Goal: Transaction & Acquisition: Purchase product/service

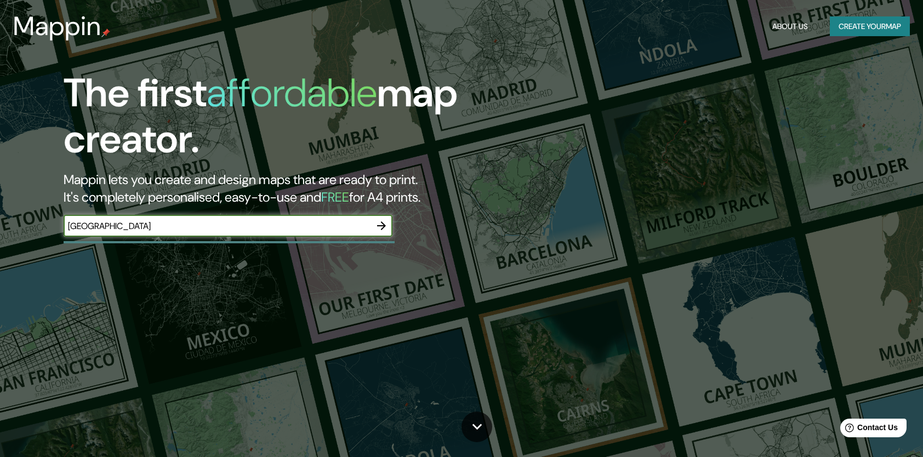
type input "lisboa"
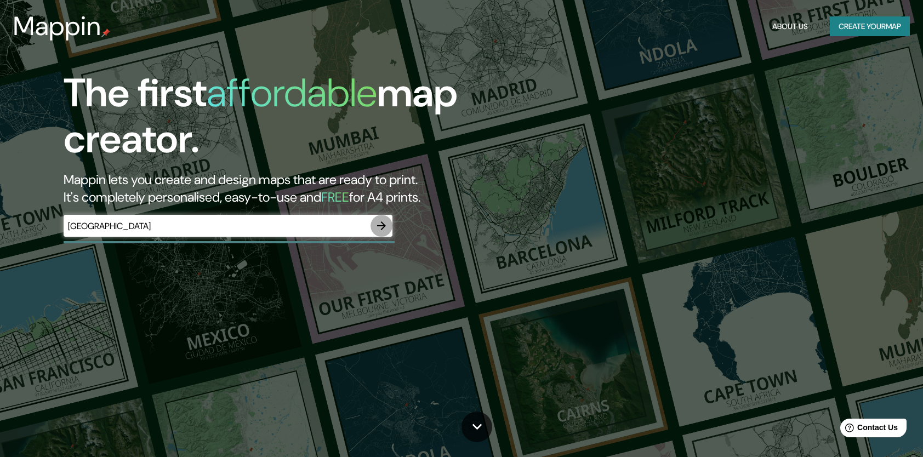
click at [382, 221] on icon "button" at bounding box center [381, 225] width 13 height 13
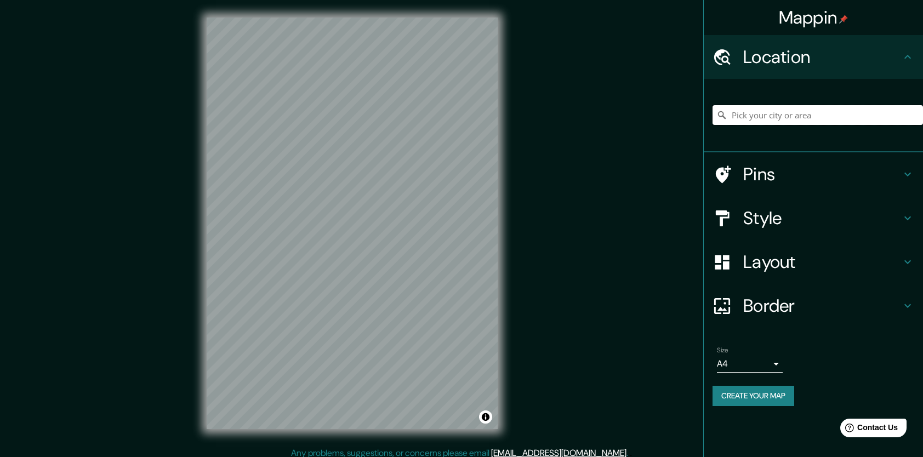
click at [825, 115] on input "Pick your city or area" at bounding box center [817, 115] width 210 height 20
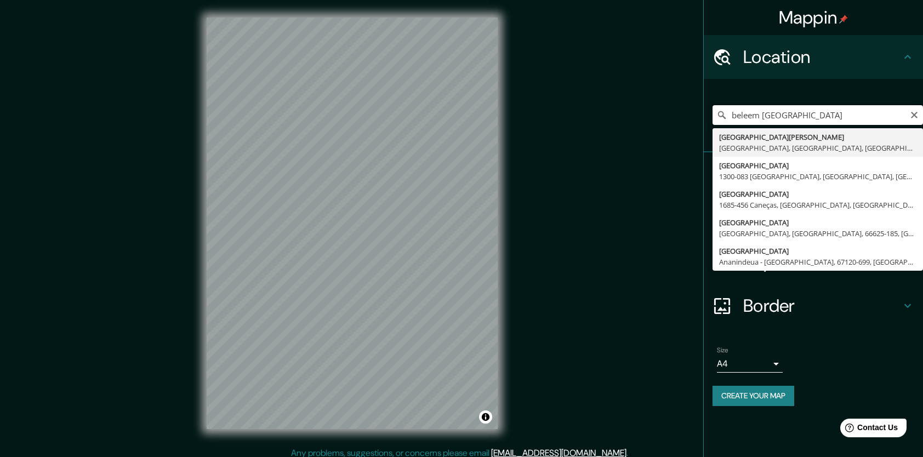
type input "Santa Maria de Belém, Lisboa, Distrito de Lisboa, Portugal"
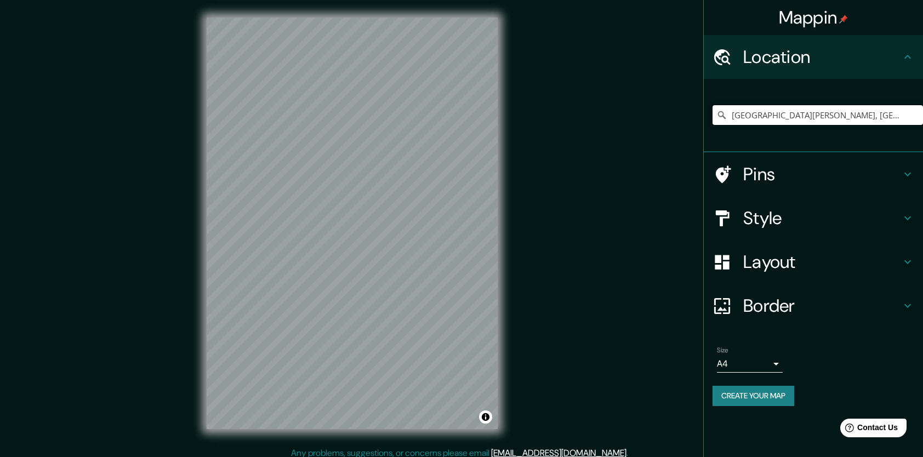
click at [907, 115] on input "Santa Maria de Belém, Lisboa, Distrito de Lisboa, Portugal" at bounding box center [817, 115] width 210 height 20
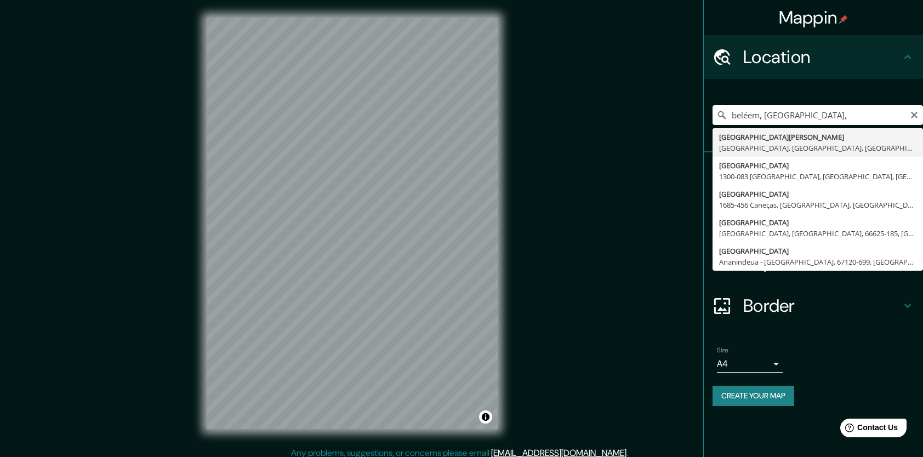
type input "Santa Maria de Belém, Lisboa, Distrito de Lisboa, Portugal"
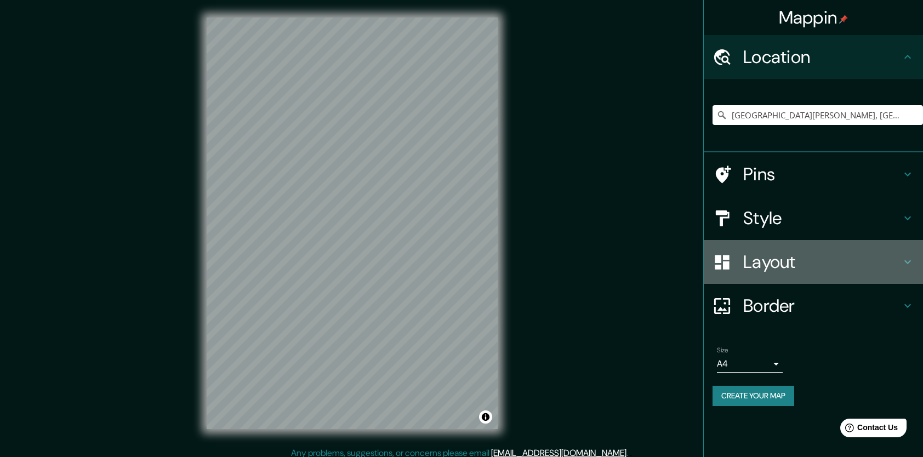
click at [777, 261] on h4 "Layout" at bounding box center [822, 262] width 158 height 22
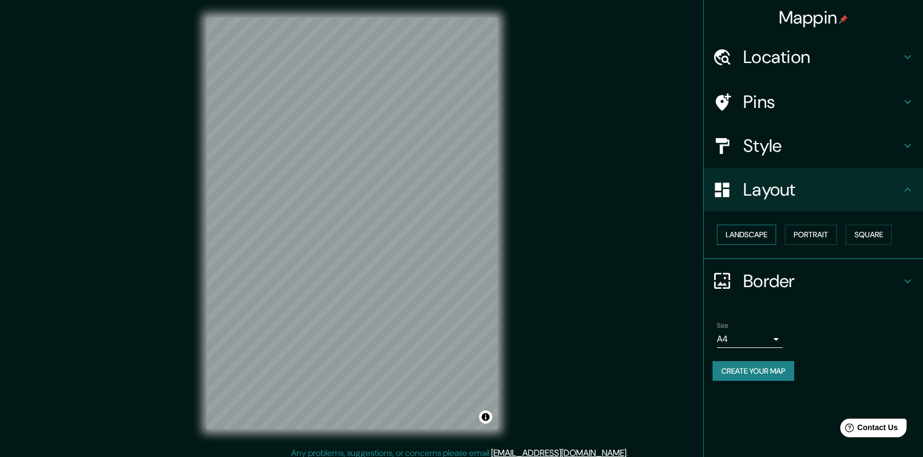
click at [747, 233] on button "Landscape" at bounding box center [746, 235] width 59 height 20
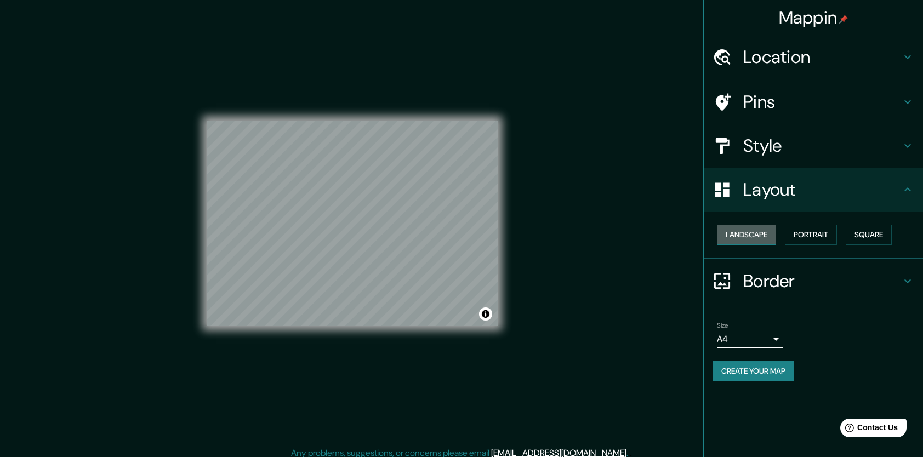
click at [747, 233] on button "Landscape" at bounding box center [746, 235] width 59 height 20
click at [816, 228] on button "Portrait" at bounding box center [811, 235] width 52 height 20
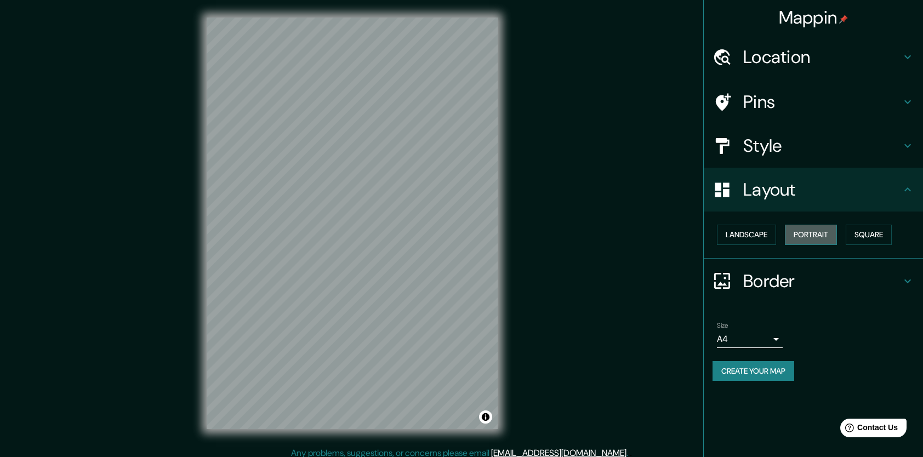
click at [816, 228] on button "Portrait" at bounding box center [811, 235] width 52 height 20
click at [871, 227] on button "Square" at bounding box center [868, 235] width 46 height 20
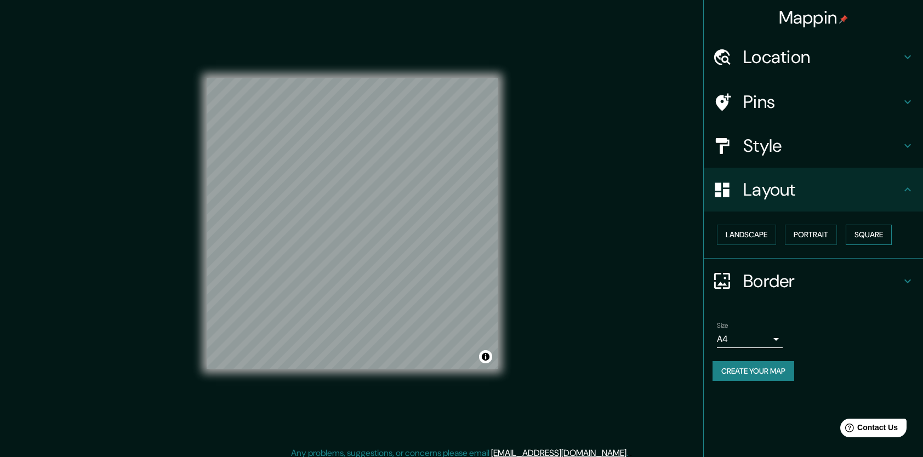
click at [871, 227] on button "Square" at bounding box center [868, 235] width 46 height 20
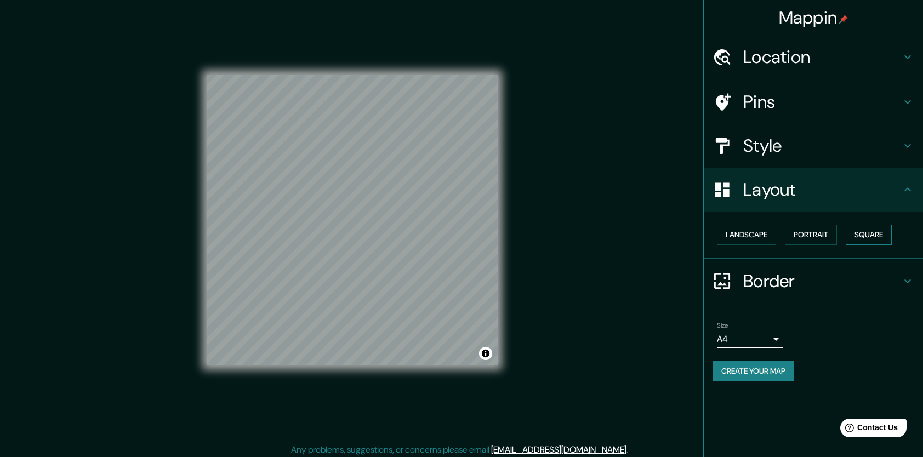
scroll to position [7, 0]
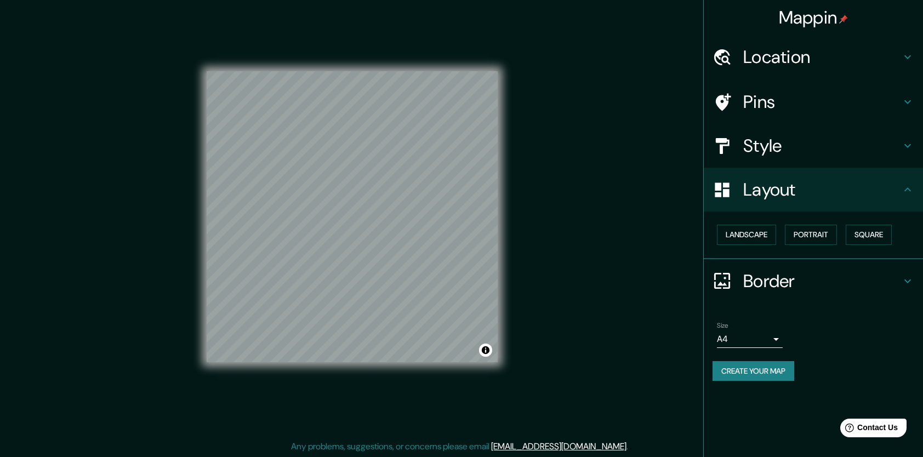
click at [776, 153] on h4 "Style" at bounding box center [822, 146] width 158 height 22
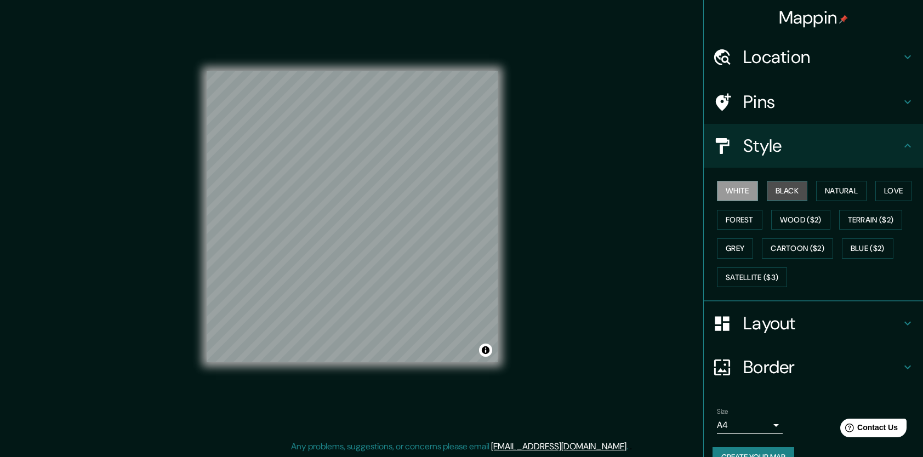
click at [773, 187] on button "Black" at bounding box center [786, 191] width 41 height 20
click at [829, 190] on button "Natural" at bounding box center [841, 191] width 50 height 20
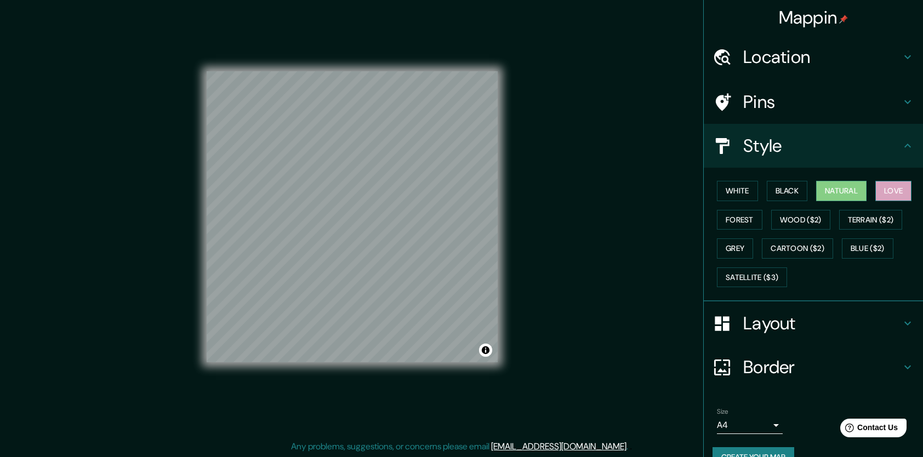
click at [878, 188] on button "Love" at bounding box center [893, 191] width 36 height 20
click at [731, 220] on button "Forest" at bounding box center [739, 220] width 45 height 20
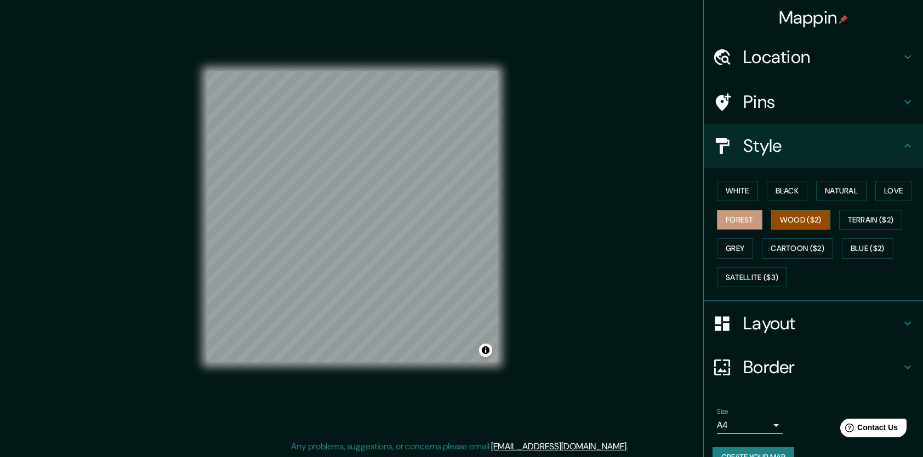
click at [783, 220] on button "Wood ($2)" at bounding box center [800, 220] width 59 height 20
click at [856, 214] on button "Terrain ($2)" at bounding box center [871, 220] width 64 height 20
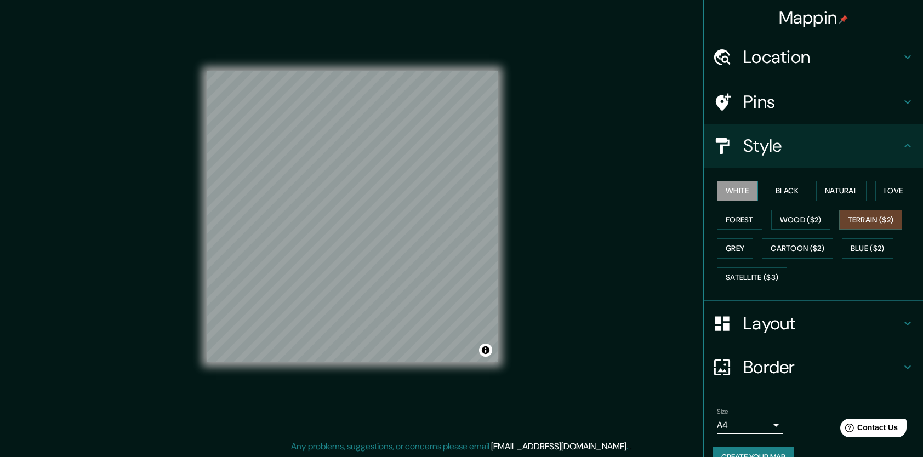
click at [724, 185] on button "White" at bounding box center [737, 191] width 41 height 20
click at [772, 192] on button "Black" at bounding box center [786, 191] width 41 height 20
click at [729, 186] on button "White" at bounding box center [737, 191] width 41 height 20
click at [783, 191] on button "Black" at bounding box center [786, 191] width 41 height 20
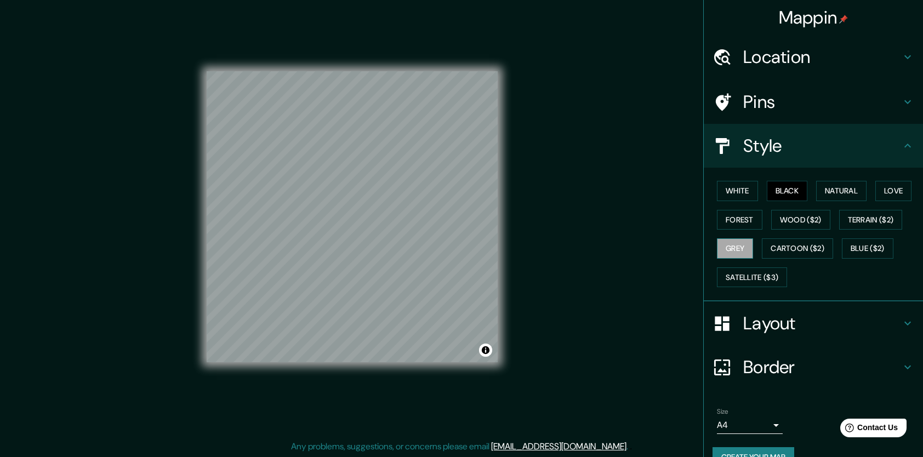
click at [728, 243] on button "Grey" at bounding box center [735, 248] width 36 height 20
click at [726, 197] on button "White" at bounding box center [737, 191] width 41 height 20
click at [786, 184] on button "Black" at bounding box center [786, 191] width 41 height 20
click at [484, 346] on button "Toggle attribution" at bounding box center [485, 350] width 13 height 13
drag, startPoint x: 896, startPoint y: 0, endPoint x: 590, endPoint y: 190, distance: 360.2
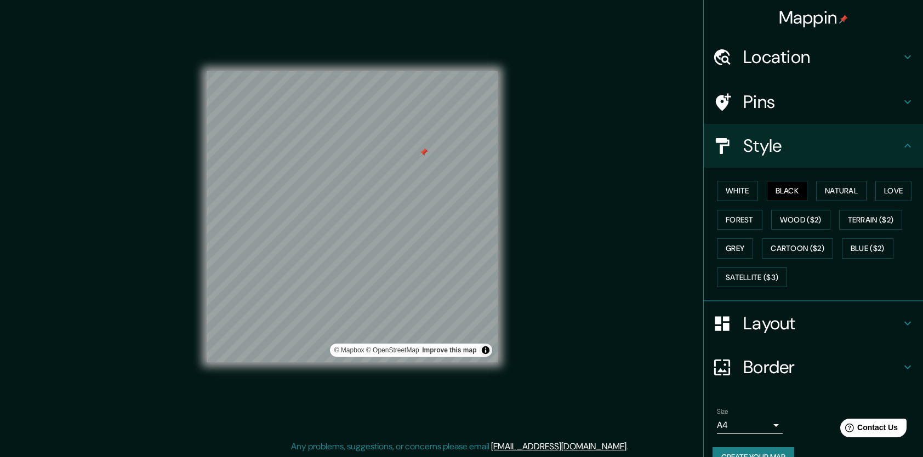
click at [590, 190] on div "Mappin Location Santa Maria de Belém, Lisboa, Distrito de Lisboa, Portugal Pins…" at bounding box center [461, 225] width 923 height 464
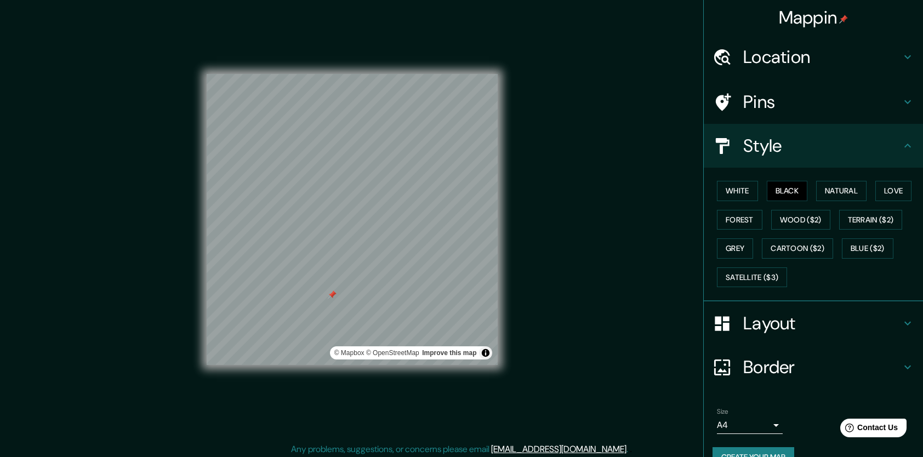
scroll to position [0, 0]
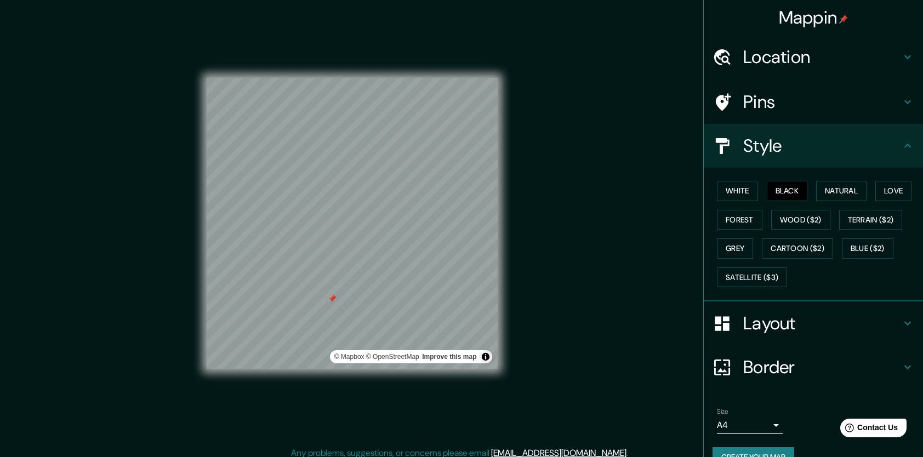
click at [759, 324] on h4 "Layout" at bounding box center [822, 323] width 158 height 22
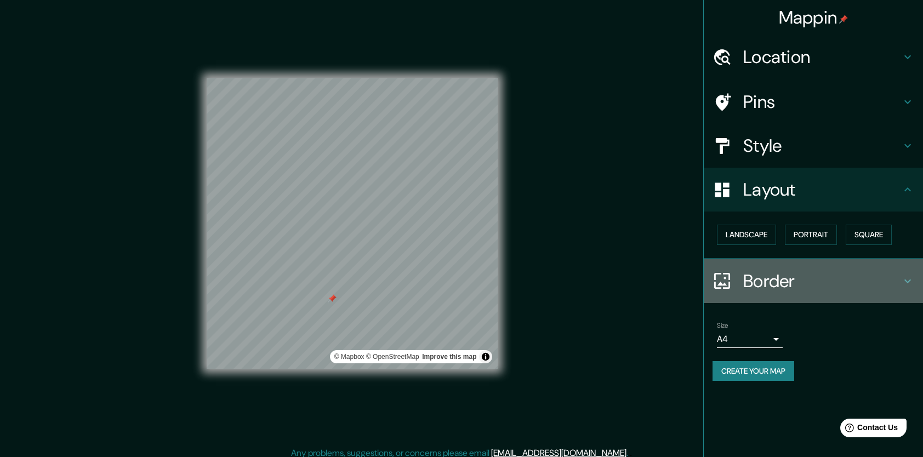
click at [726, 272] on icon at bounding box center [721, 280] width 19 height 19
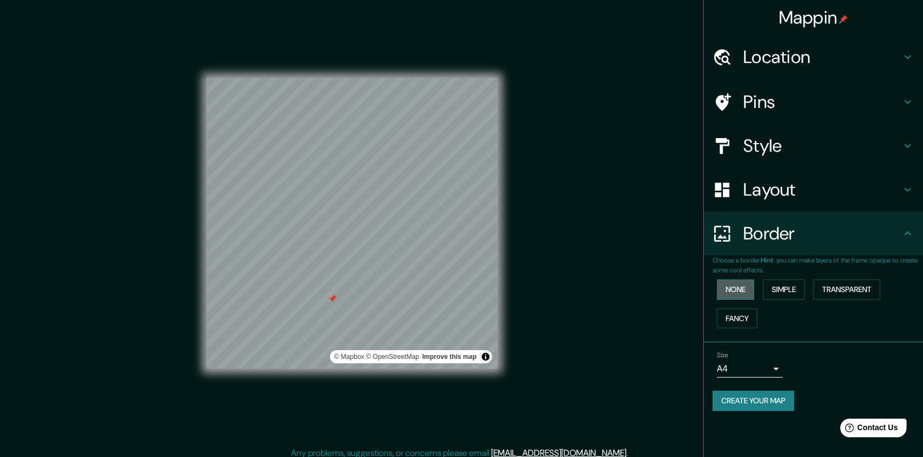
click at [745, 290] on button "None" at bounding box center [735, 289] width 37 height 20
click at [780, 284] on button "Simple" at bounding box center [784, 289] width 42 height 20
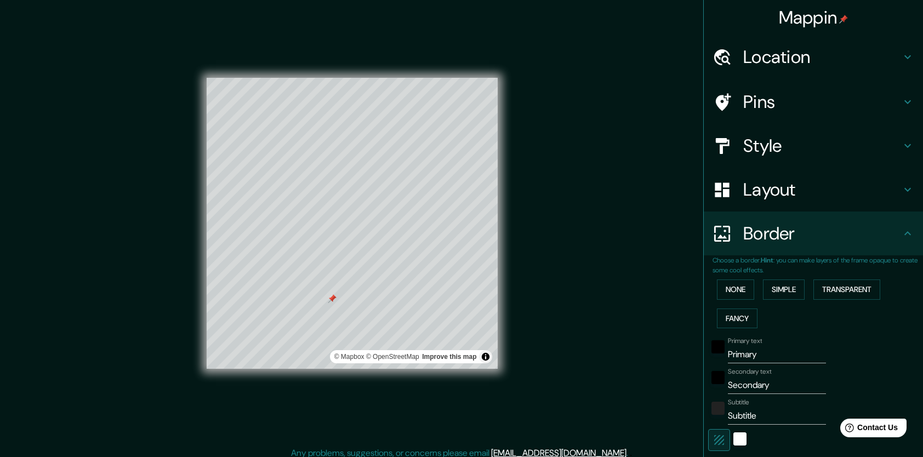
click at [848, 278] on div "None Simple Transparent Fancy" at bounding box center [817, 304] width 210 height 58
click at [849, 287] on button "Transparent" at bounding box center [846, 289] width 67 height 20
click at [732, 315] on button "Fancy" at bounding box center [737, 318] width 41 height 20
click at [726, 288] on button "None" at bounding box center [735, 289] width 37 height 20
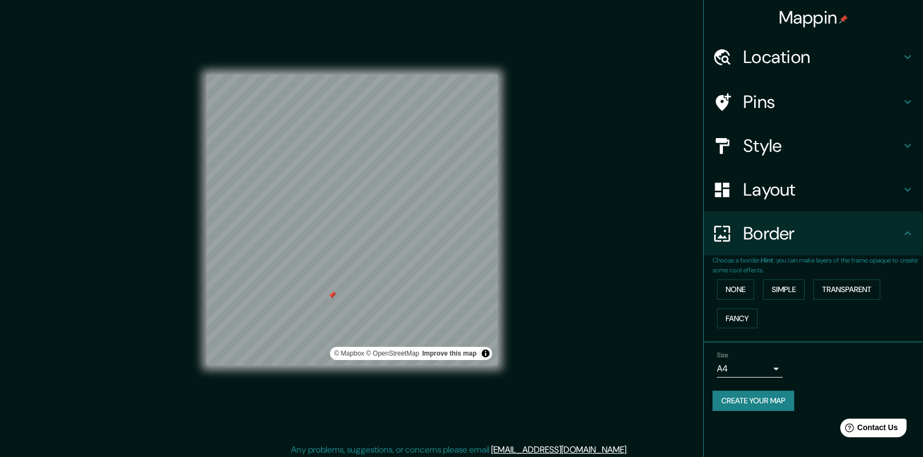
scroll to position [7, 0]
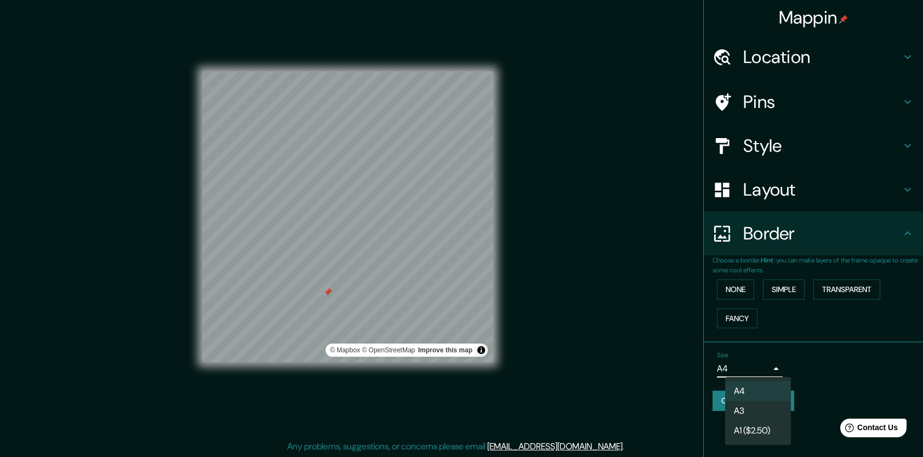
click at [775, 364] on body "Mappin Location Santa Maria de Belém, Lisboa, Distrito de Lisboa, Portugal Pins…" at bounding box center [461, 221] width 923 height 457
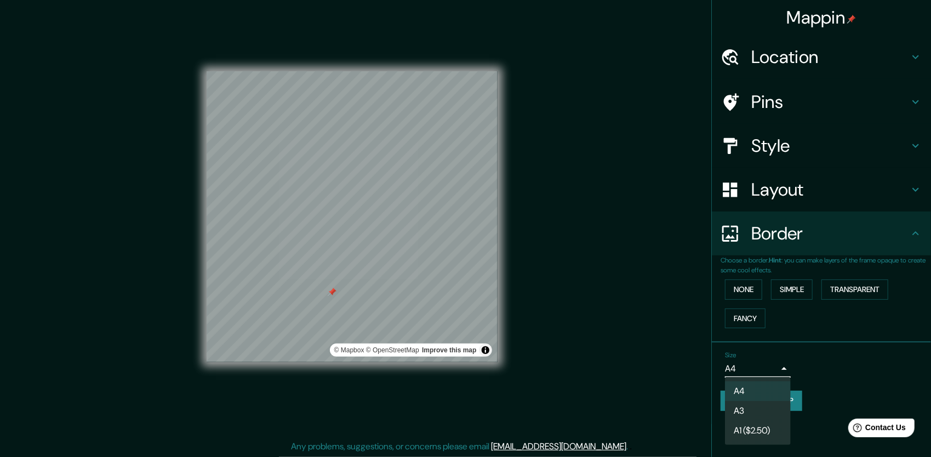
click at [834, 364] on div at bounding box center [465, 228] width 931 height 457
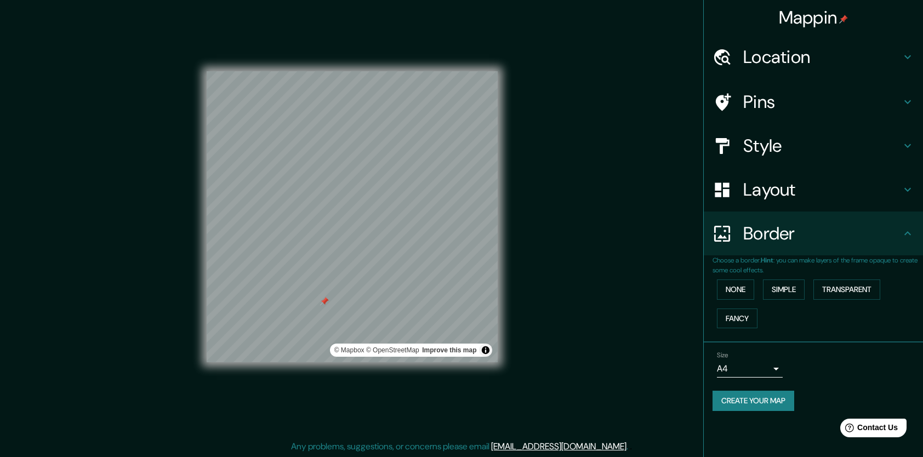
click at [757, 401] on button "Create your map" at bounding box center [753, 401] width 82 height 20
click at [780, 401] on div "Create your map" at bounding box center [813, 401] width 202 height 20
drag, startPoint x: 899, startPoint y: 0, endPoint x: 815, endPoint y: 352, distance: 362.1
click at [813, 350] on div "Size A4 single" at bounding box center [813, 364] width 202 height 35
click at [768, 393] on button "Create your map" at bounding box center [753, 401] width 82 height 20
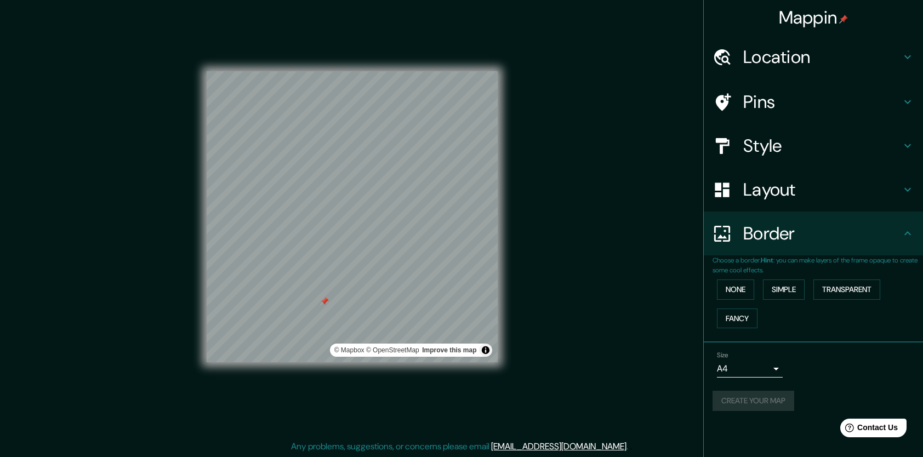
click at [843, 352] on div "Size A4 single" at bounding box center [813, 364] width 202 height 35
drag, startPoint x: 895, startPoint y: 0, endPoint x: 592, endPoint y: 226, distance: 377.8
click at [592, 226] on div "Mappin Location Santa Maria de Belém, Lisboa, Distrito de Lisboa, Portugal Pins…" at bounding box center [461, 225] width 923 height 464
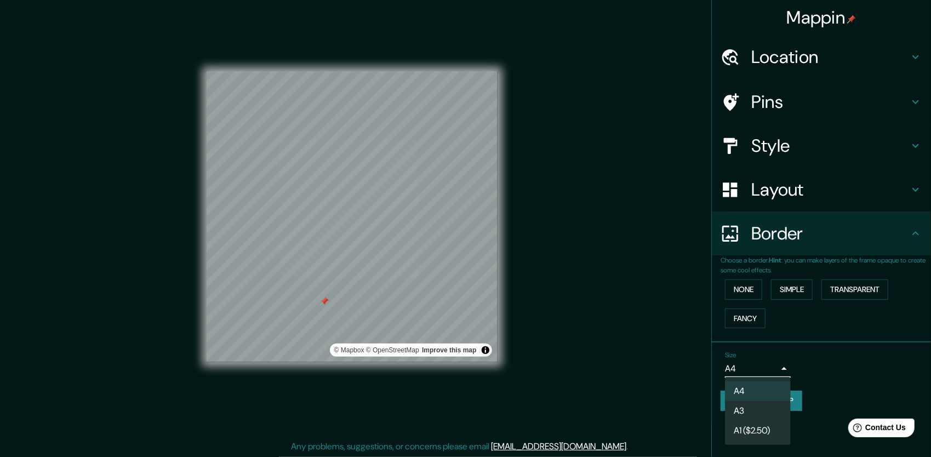
click at [777, 367] on body "Mappin Location Santa Maria de Belém, Lisboa, Distrito de Lisboa, Portugal Pins…" at bounding box center [465, 221] width 931 height 457
click at [768, 394] on li "A4" at bounding box center [758, 391] width 66 height 20
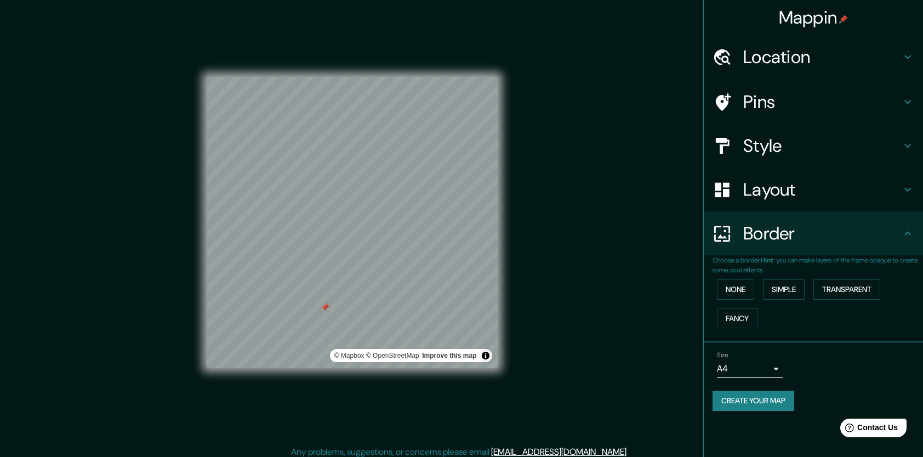
scroll to position [0, 0]
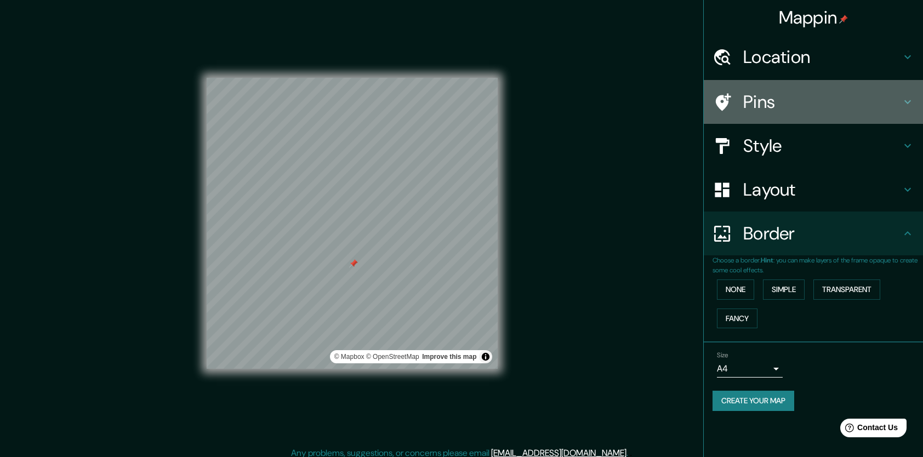
click at [722, 107] on icon at bounding box center [723, 102] width 15 height 18
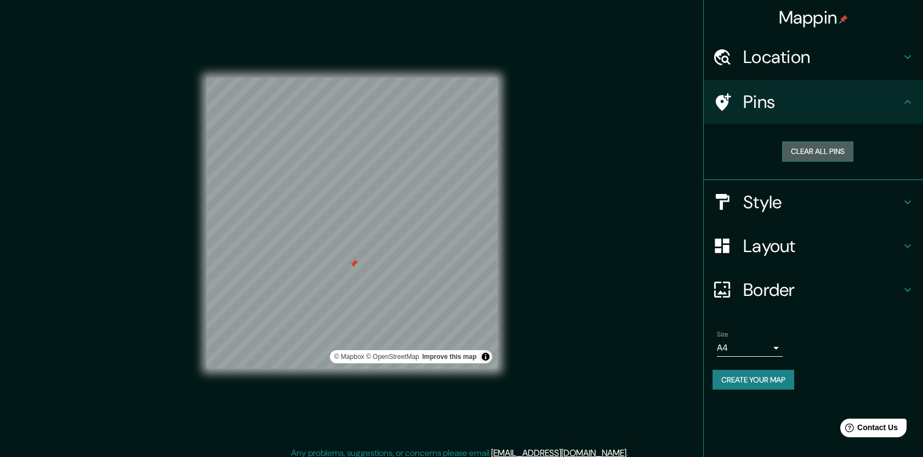
click at [798, 151] on button "Clear all pins" at bounding box center [817, 151] width 71 height 20
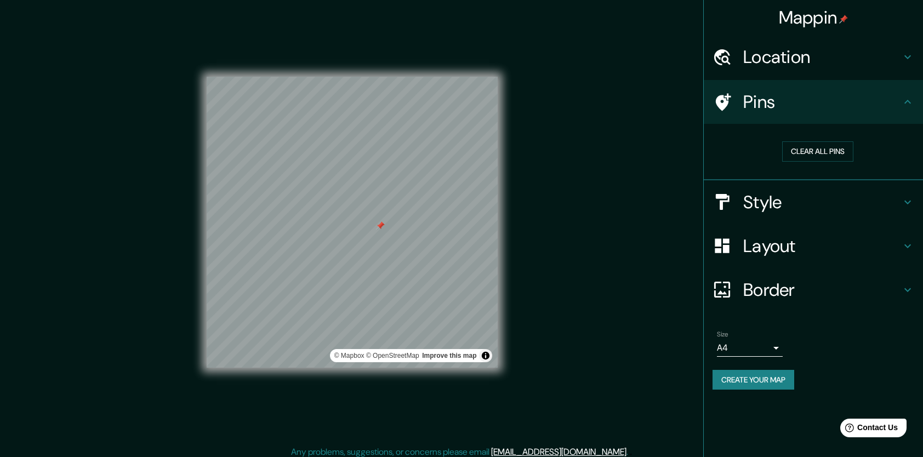
click at [382, 224] on div at bounding box center [380, 225] width 9 height 9
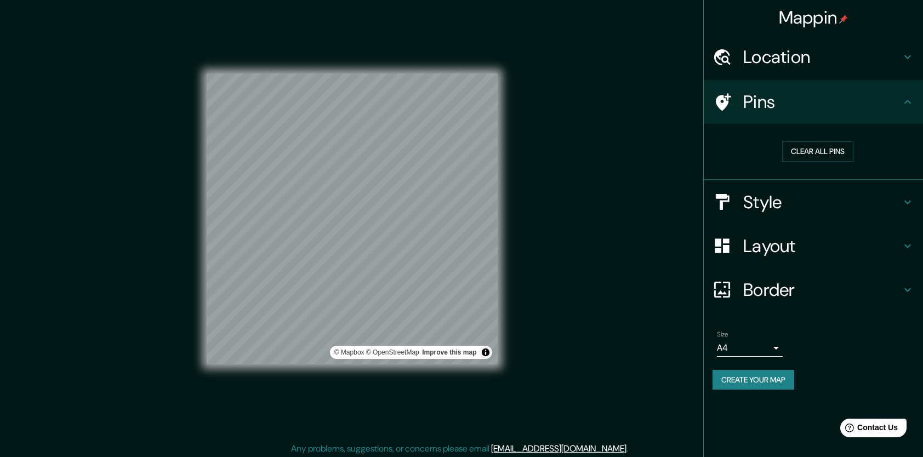
scroll to position [7, 0]
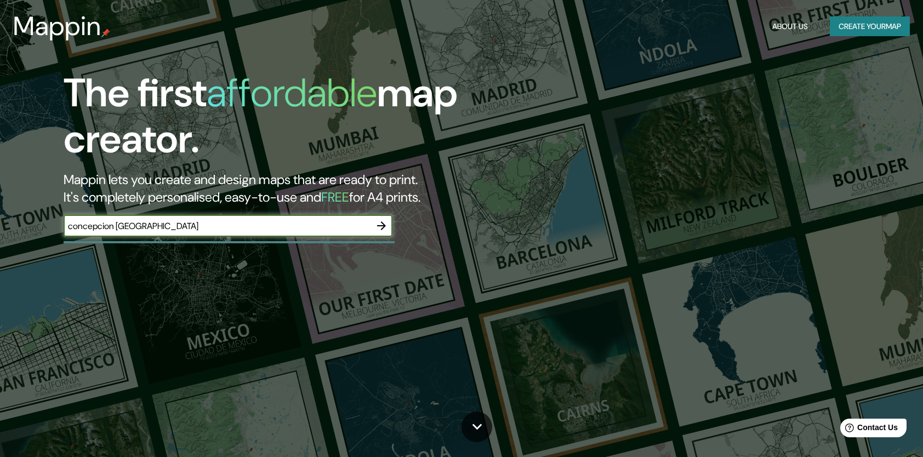
type input "concepcion [GEOGRAPHIC_DATA]"
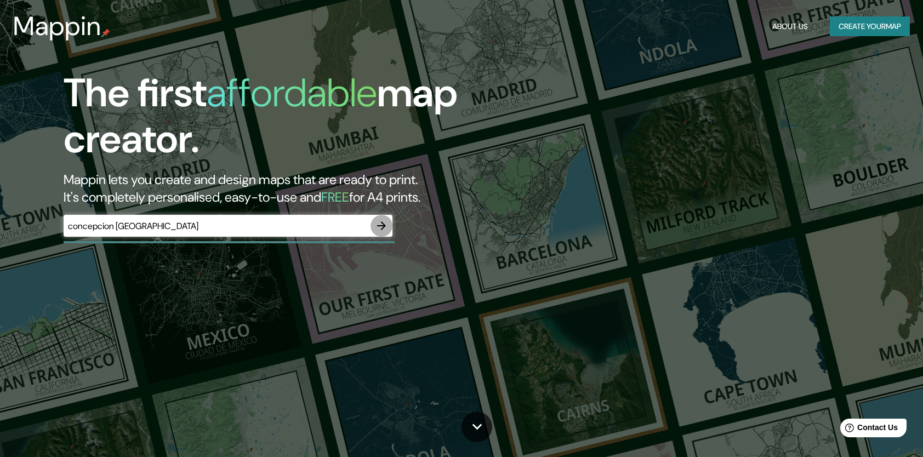
click at [382, 222] on icon "button" at bounding box center [381, 225] width 9 height 9
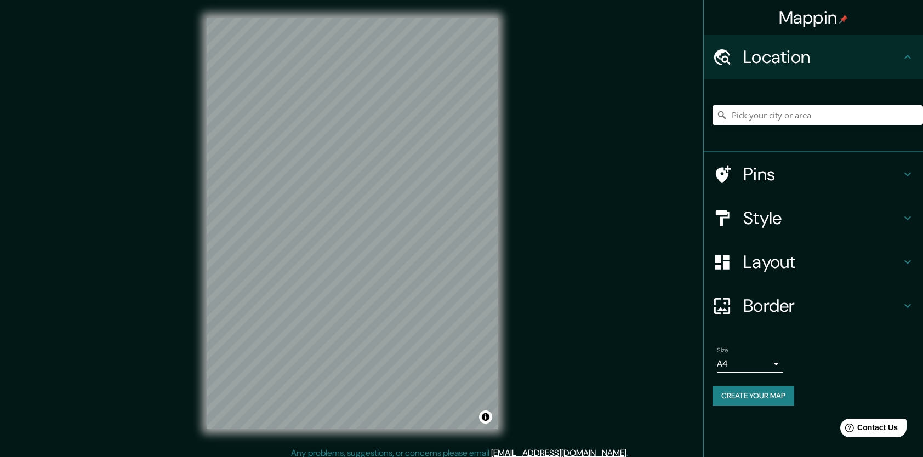
click at [786, 168] on h4 "Pins" at bounding box center [822, 174] width 158 height 22
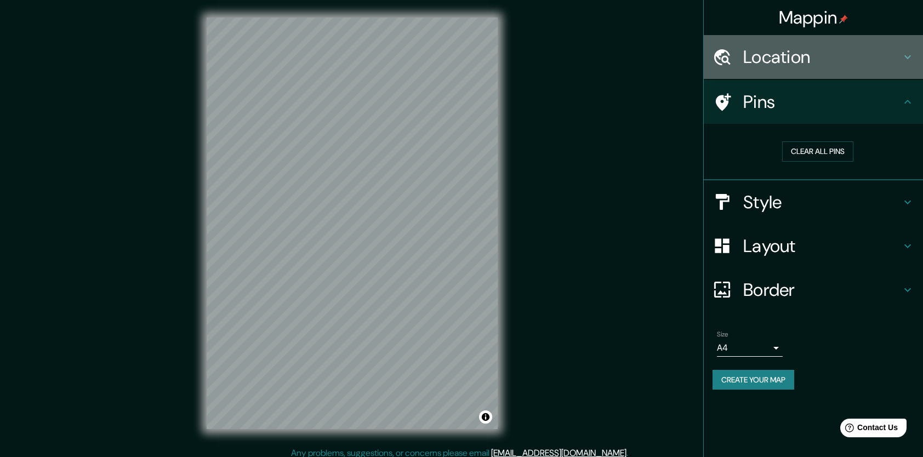
drag, startPoint x: 754, startPoint y: 68, endPoint x: 751, endPoint y: 85, distance: 17.4
click at [754, 68] on div "Location" at bounding box center [812, 57] width 219 height 44
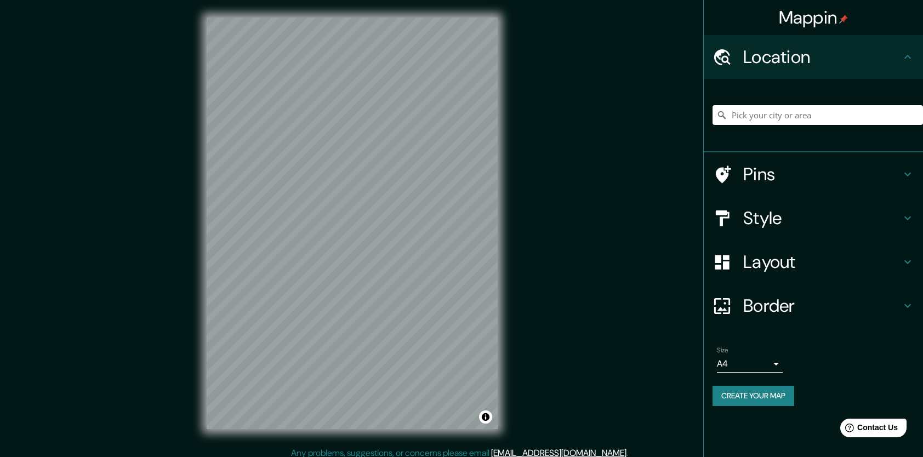
click at [759, 113] on input "Pick your city or area" at bounding box center [817, 115] width 210 height 20
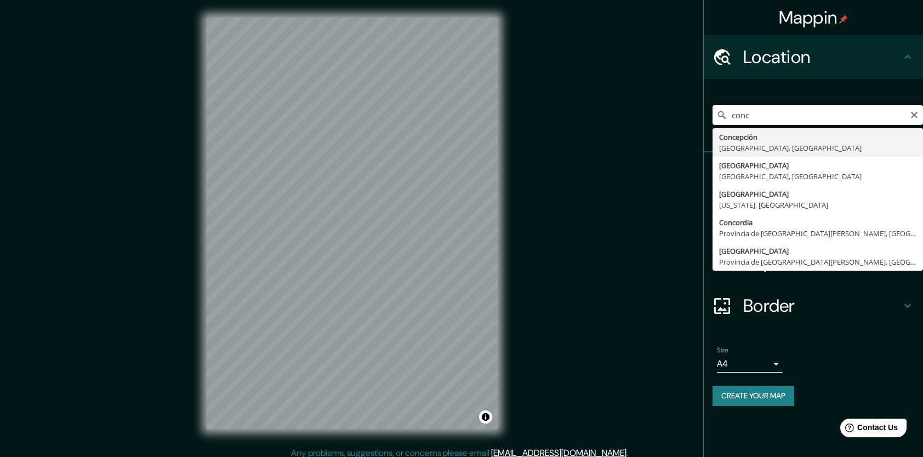
type input "[GEOGRAPHIC_DATA], [GEOGRAPHIC_DATA], [GEOGRAPHIC_DATA]"
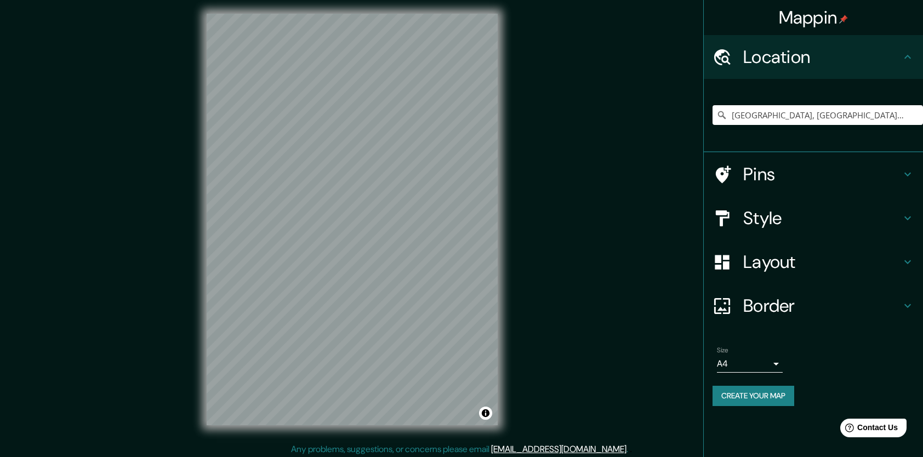
scroll to position [5, 0]
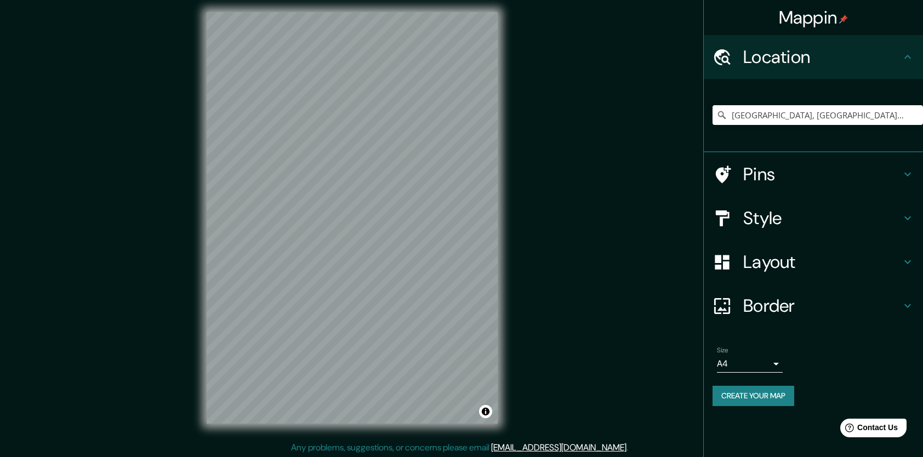
click at [762, 311] on h4 "Border" at bounding box center [822, 306] width 158 height 22
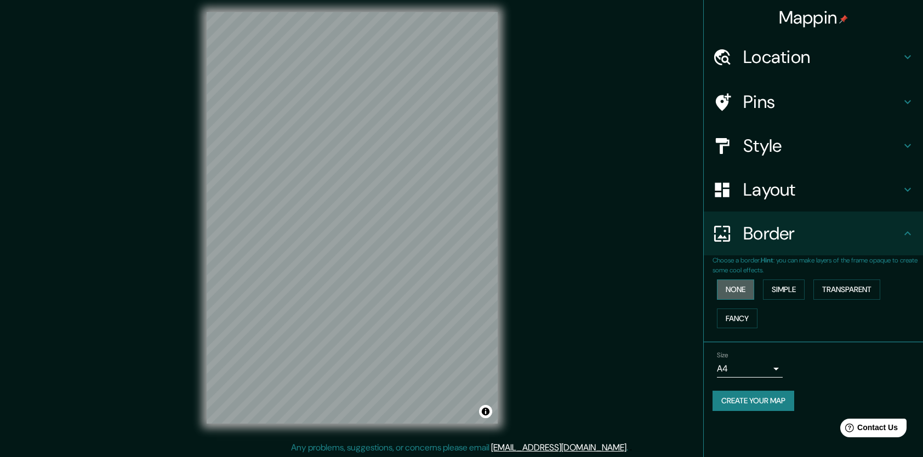
click at [741, 288] on button "None" at bounding box center [735, 289] width 37 height 20
click at [775, 148] on h4 "Style" at bounding box center [822, 146] width 158 height 22
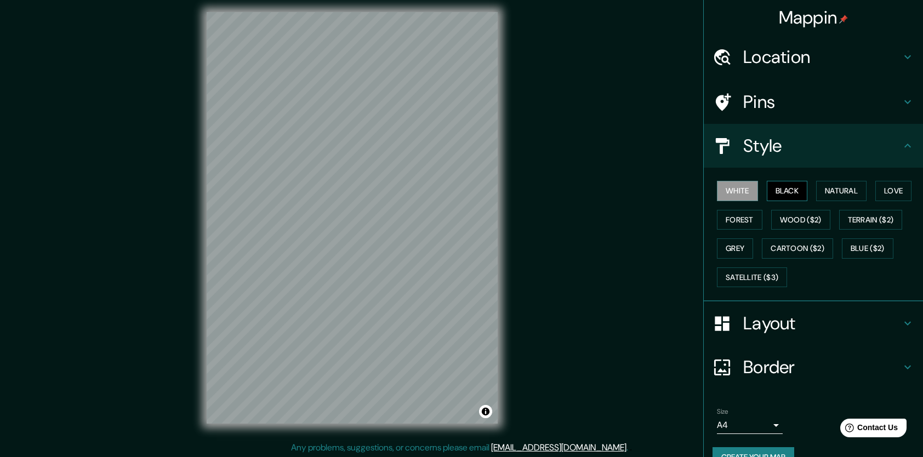
click at [793, 192] on button "Black" at bounding box center [786, 191] width 41 height 20
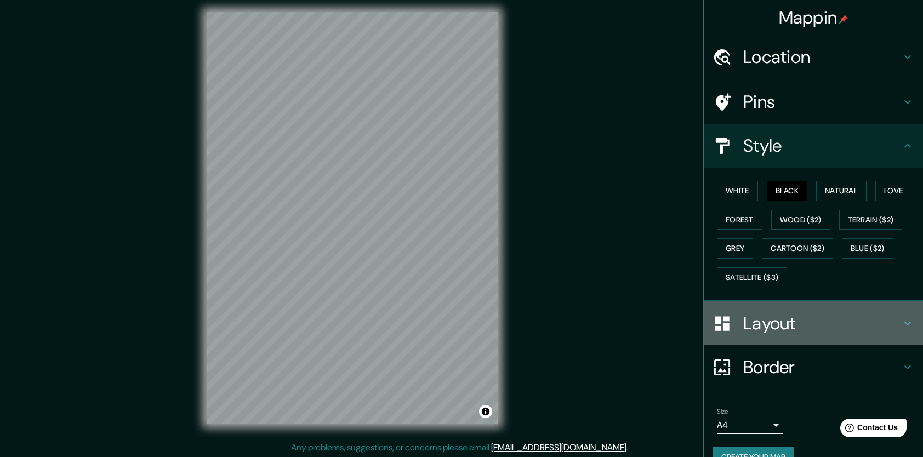
click at [794, 314] on h4 "Layout" at bounding box center [822, 323] width 158 height 22
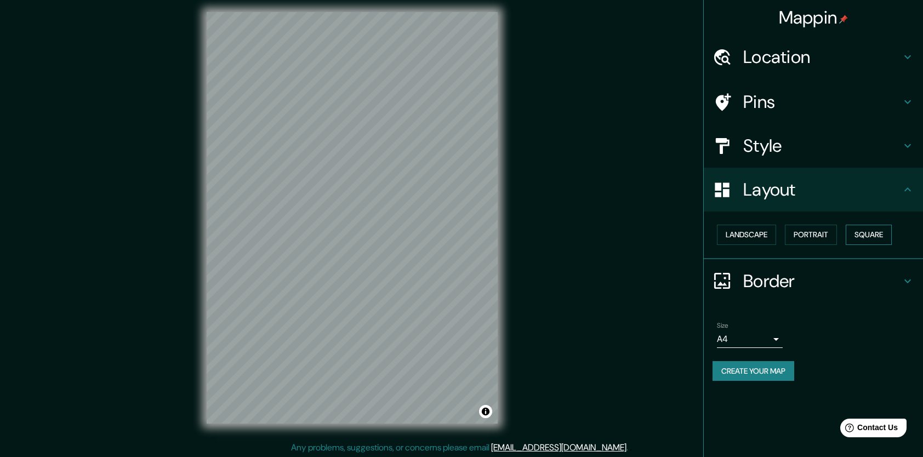
click at [873, 234] on button "Square" at bounding box center [868, 235] width 46 height 20
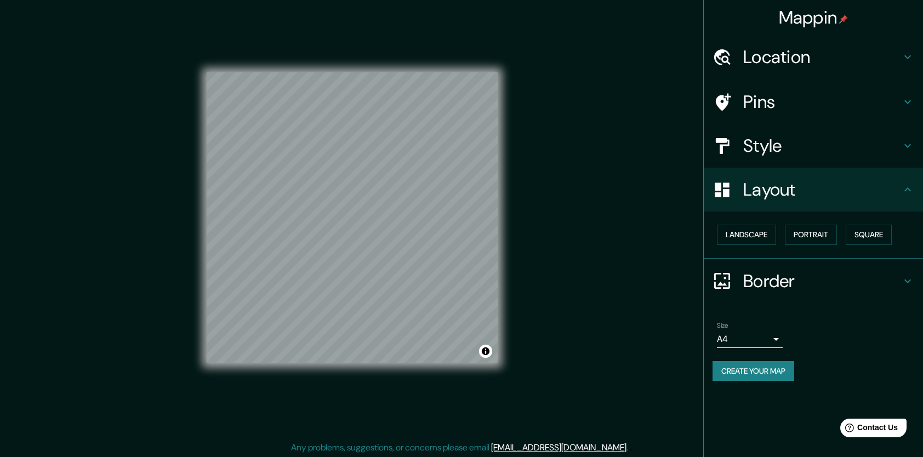
click at [783, 157] on div "Style" at bounding box center [812, 146] width 219 height 44
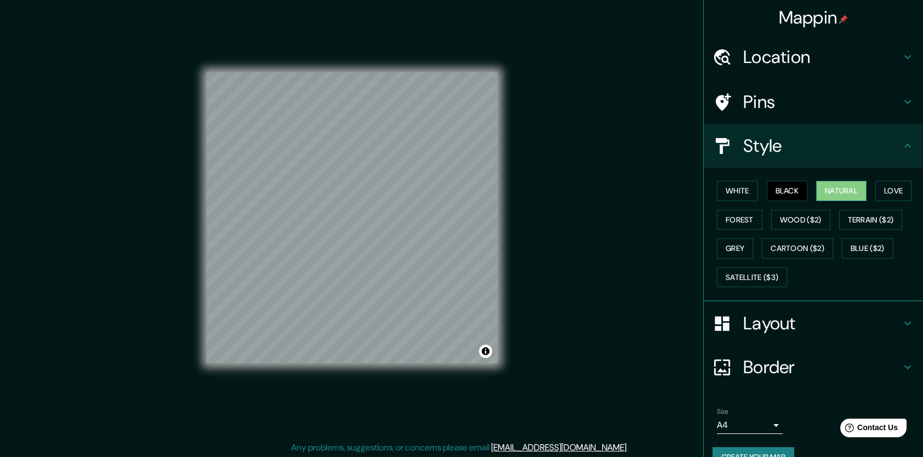
click at [844, 195] on button "Natural" at bounding box center [841, 191] width 50 height 20
click at [883, 191] on button "Love" at bounding box center [893, 191] width 36 height 20
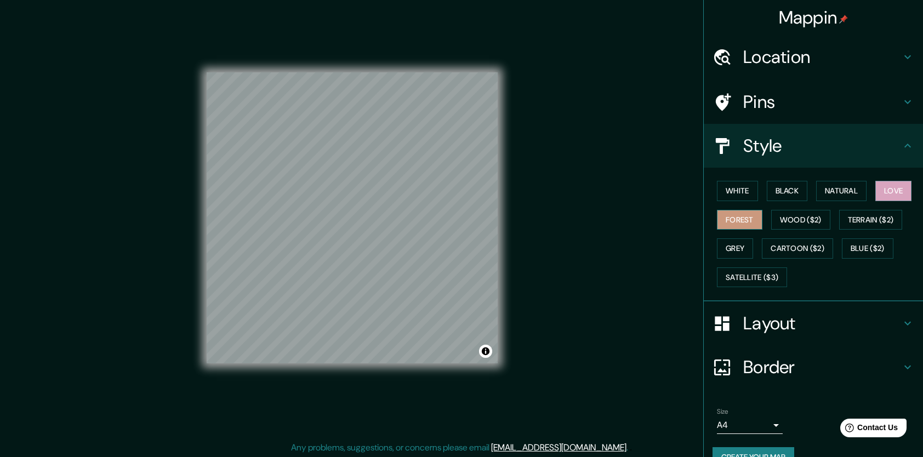
click at [724, 221] on button "Forest" at bounding box center [739, 220] width 45 height 20
click at [800, 213] on button "Wood ($2)" at bounding box center [800, 220] width 59 height 20
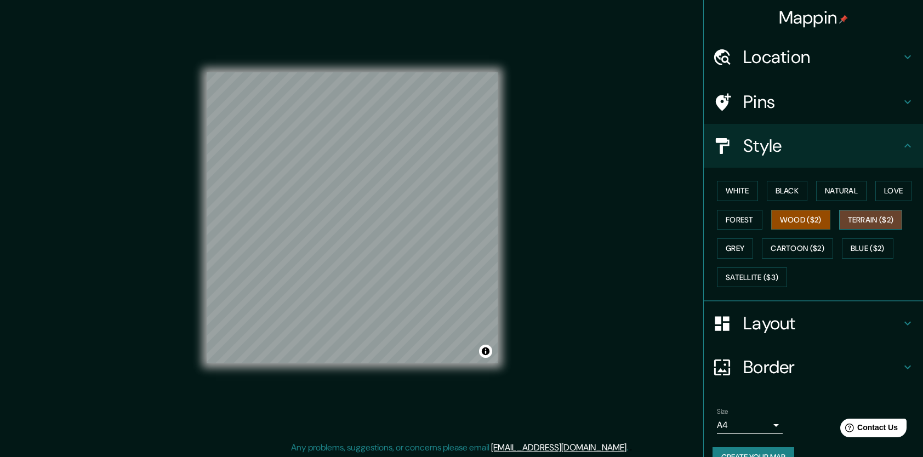
click at [856, 217] on button "Terrain ($2)" at bounding box center [871, 220] width 64 height 20
click at [730, 244] on button "Grey" at bounding box center [735, 248] width 36 height 20
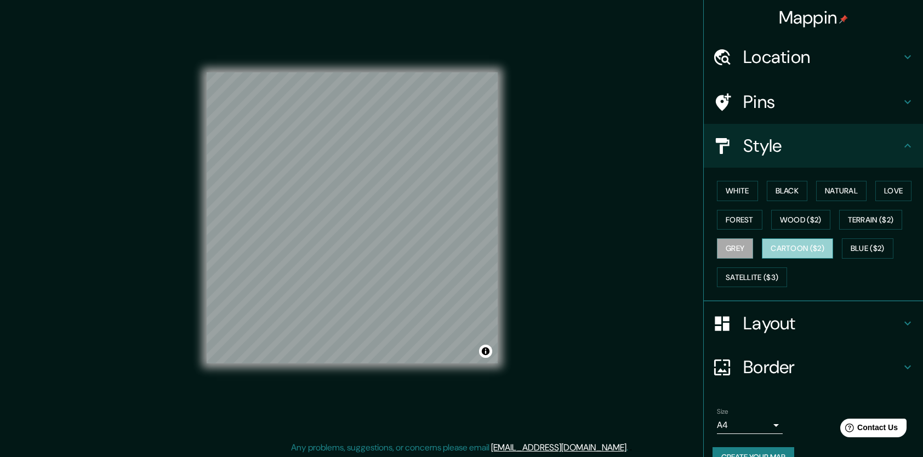
click at [797, 241] on button "Cartoon ($2)" at bounding box center [797, 248] width 71 height 20
click at [856, 241] on button "Blue ($2)" at bounding box center [867, 248] width 51 height 20
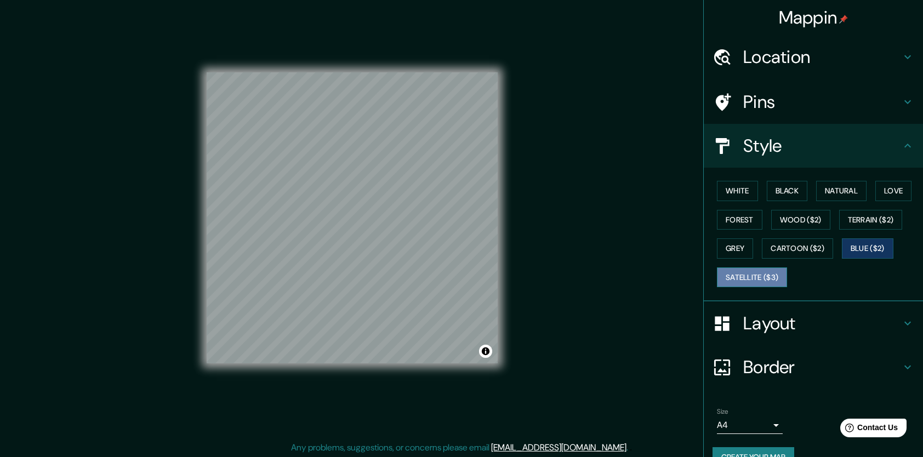
click at [732, 276] on button "Satellite ($3)" at bounding box center [752, 277] width 70 height 20
click at [720, 254] on button "Grey" at bounding box center [735, 248] width 36 height 20
